Goal: Task Accomplishment & Management: Manage account settings

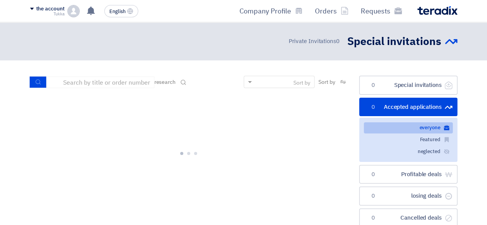
click at [432, 126] on font "everyone" at bounding box center [429, 127] width 21 height 7
click at [428, 130] on font "everyone" at bounding box center [429, 127] width 21 height 7
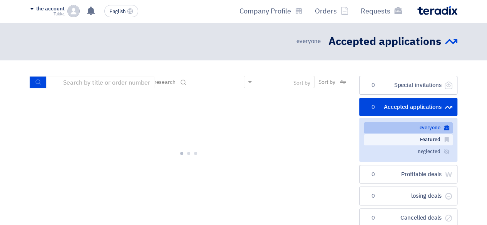
click at [428, 136] on font "Featured" at bounding box center [430, 139] width 20 height 7
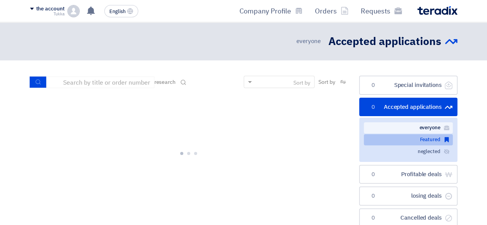
click at [426, 126] on font "everyone" at bounding box center [429, 127] width 21 height 7
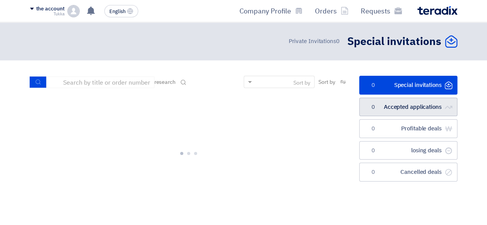
click at [408, 105] on font "Accepted applications" at bounding box center [413, 107] width 58 height 8
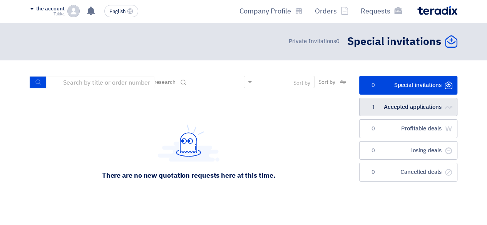
click at [397, 107] on font "Accepted applications" at bounding box center [413, 107] width 58 height 8
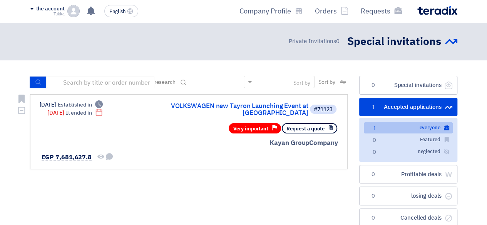
click at [204, 111] on div "#71123 VOLKSWAGEN new Tayron Launching Event at [GEOGRAPHIC_DATA]" at bounding box center [245, 109] width 185 height 17
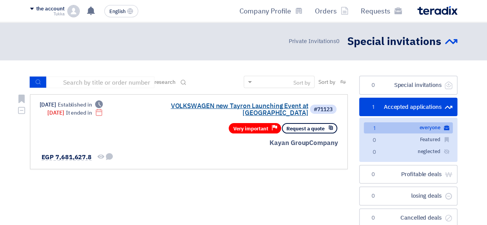
click at [208, 108] on font "VOLKSWAGEN new Tayron Launching Event at [GEOGRAPHIC_DATA]" at bounding box center [240, 109] width 138 height 17
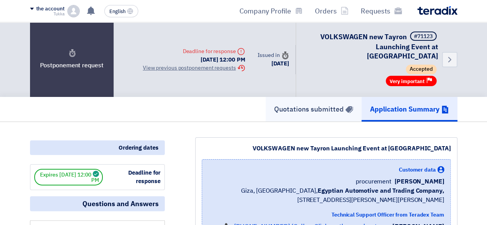
click at [334, 104] on font "Quotations submitted" at bounding box center [309, 109] width 70 height 10
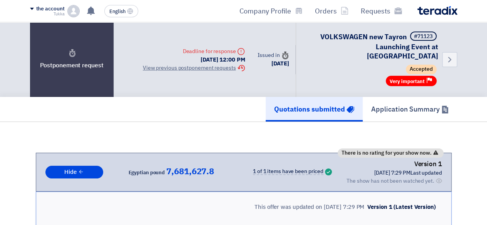
scroll to position [58, 0]
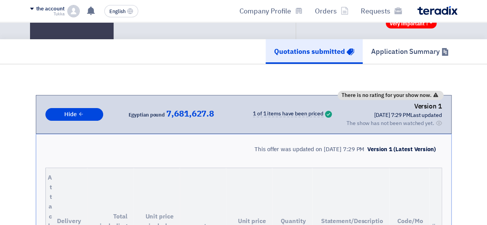
click at [418, 119] on font "The show has not been watched yet." at bounding box center [391, 123] width 88 height 8
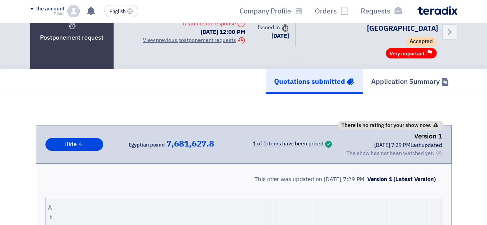
scroll to position [12, 0]
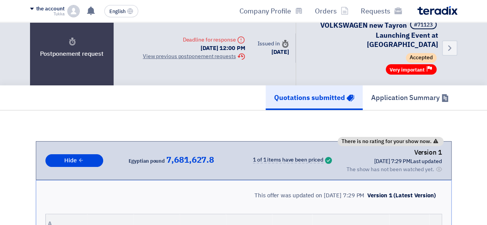
click at [406, 166] on font "The show has not been watched yet." at bounding box center [391, 170] width 88 height 8
